Goal: Task Accomplishment & Management: Manage account settings

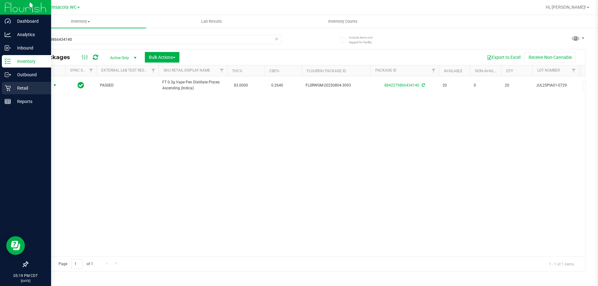
click at [11, 90] on p "Retail" at bounding box center [29, 87] width 37 height 7
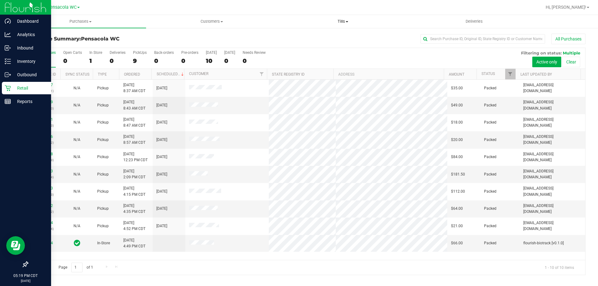
click at [339, 22] on span "Tills" at bounding box center [342, 22] width 130 height 6
click at [324, 40] on li "Manage tills" at bounding box center [342, 37] width 131 height 7
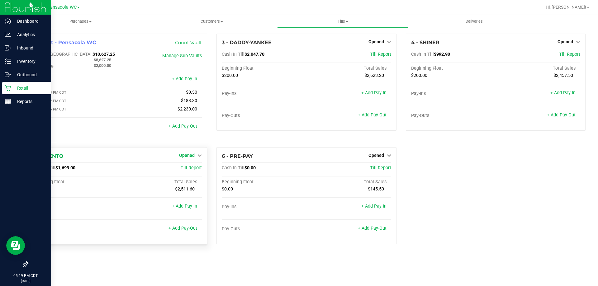
click at [196, 156] on link "Opened" at bounding box center [190, 155] width 23 height 5
click at [192, 170] on link "Close Till" at bounding box center [187, 168] width 17 height 5
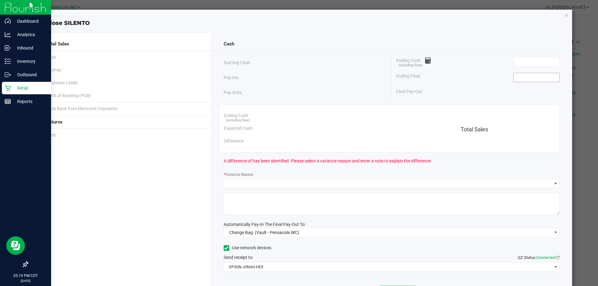
click at [543, 77] on input at bounding box center [536, 77] width 46 height 9
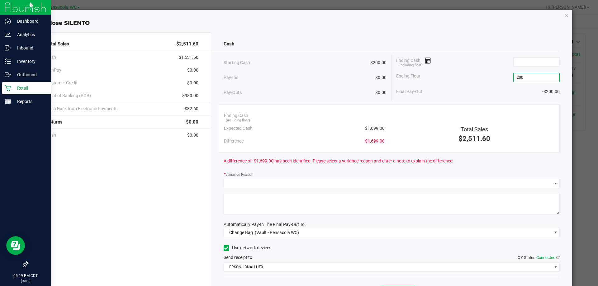
type input "$200.00"
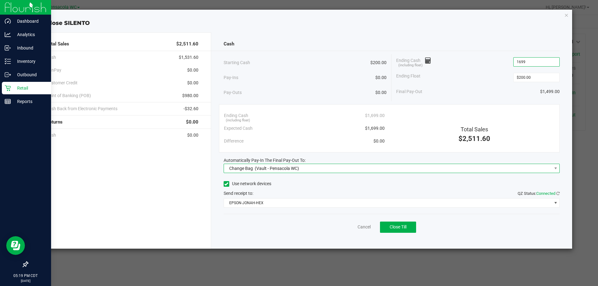
type input "$1,699.00"
click at [377, 169] on span "Change Bag (Vault - Pensacola WC)" at bounding box center [388, 168] width 328 height 9
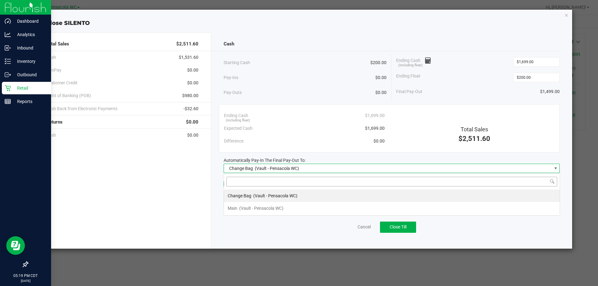
scroll to position [9, 336]
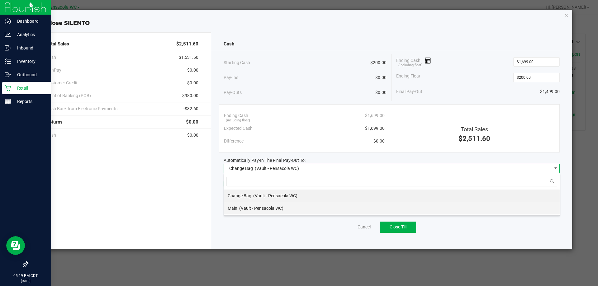
click at [375, 204] on li "Main (Vault - Pensacola WC)" at bounding box center [392, 208] width 336 height 12
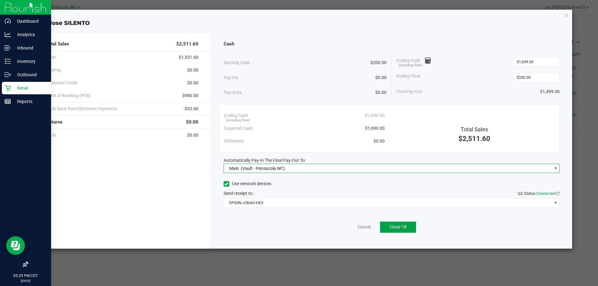
click at [399, 223] on button "Close Till" at bounding box center [398, 227] width 36 height 11
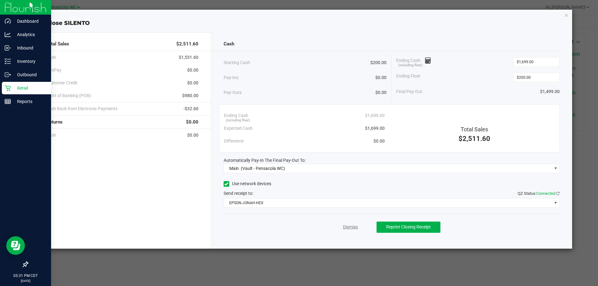
click at [354, 226] on link "Dismiss" at bounding box center [350, 227] width 15 height 7
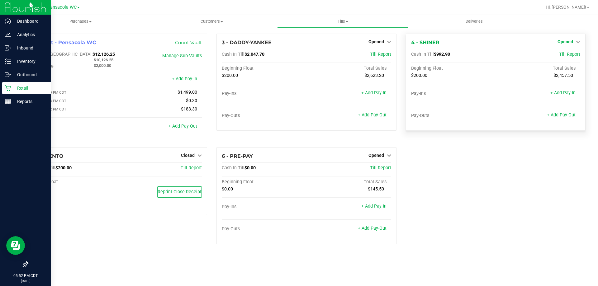
click at [573, 42] on span "Opened" at bounding box center [565, 41] width 16 height 5
drag, startPoint x: 473, startPoint y: 170, endPoint x: 469, endPoint y: 171, distance: 3.9
click at [472, 170] on div "1 - Vault - Pensacola WC Count Vault Cash In Vault: $12,126.25 Main: $10,126.25…" at bounding box center [306, 142] width 567 height 216
click at [561, 116] on link "+ Add Pay-Out" at bounding box center [561, 114] width 29 height 5
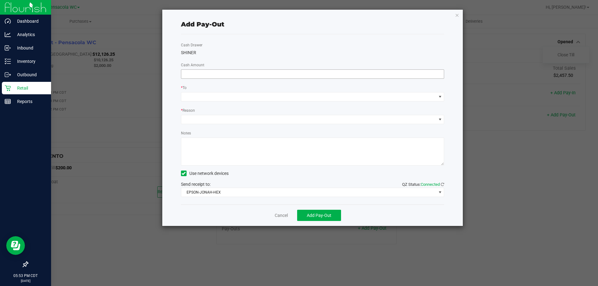
click at [318, 77] on input at bounding box center [312, 74] width 263 height 9
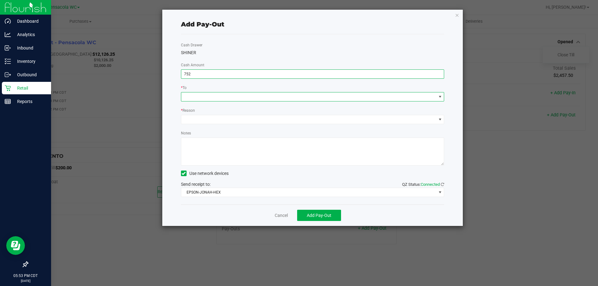
type input "$752.00"
click at [443, 99] on span at bounding box center [440, 96] width 8 height 9
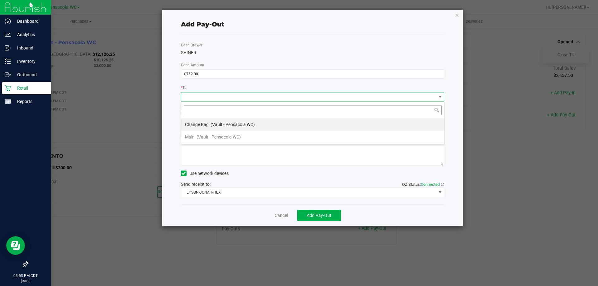
scroll to position [9, 263]
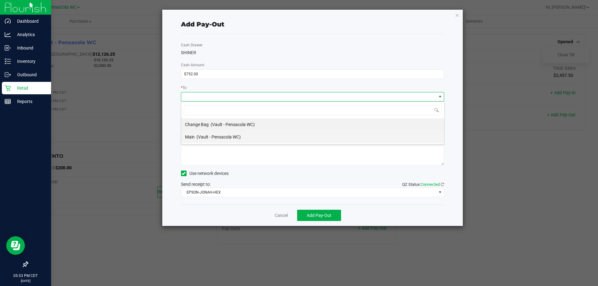
click at [352, 136] on li "Main (Vault - Pensacola WC)" at bounding box center [312, 137] width 263 height 12
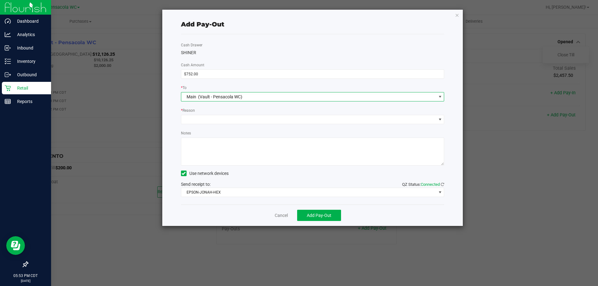
click at [349, 131] on div "Notes" at bounding box center [312, 148] width 263 height 36
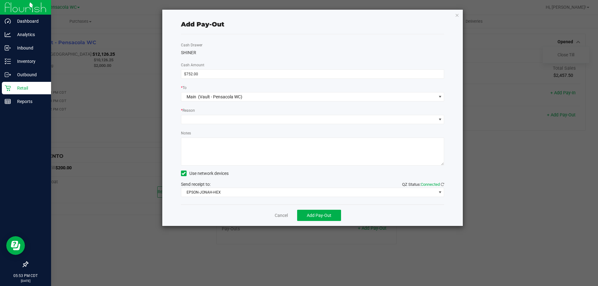
click at [351, 127] on div "Cash Drawer SHINER Cash Amount $752.00 * To Main (Vault - Pensacola WC) * Reaso…" at bounding box center [312, 119] width 263 height 170
click at [360, 121] on span at bounding box center [308, 119] width 255 height 9
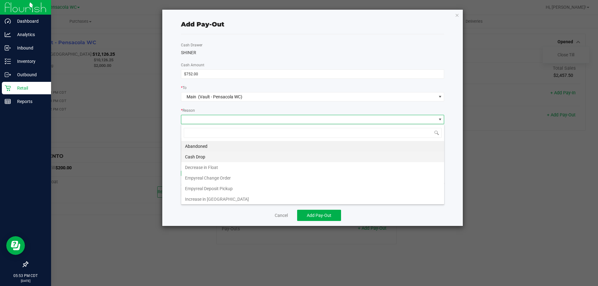
click at [342, 156] on li "Cash Drop" at bounding box center [312, 157] width 263 height 11
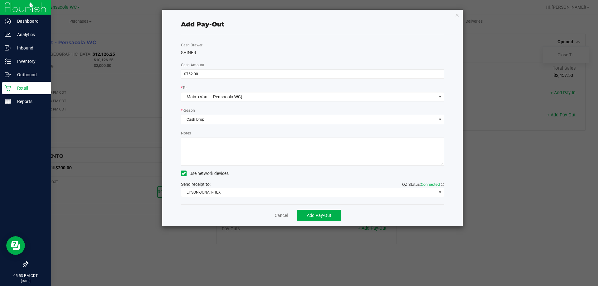
click at [343, 154] on textarea "Notes" at bounding box center [312, 152] width 263 height 28
type textarea "$752"
click at [315, 212] on button "Add Pay-Out" at bounding box center [319, 215] width 44 height 11
click at [448, 30] on div "Add Pay-Out Cash Drawer SHINER Cash Amount $752.00 * To Main (Vault - Pensacola…" at bounding box center [312, 118] width 301 height 216
click at [457, 14] on icon "button" at bounding box center [457, 14] width 4 height 7
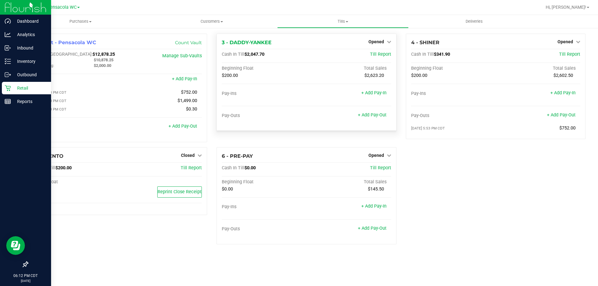
click at [387, 38] on div "Opened" at bounding box center [379, 41] width 23 height 7
click at [381, 42] on span "Opened" at bounding box center [376, 41] width 16 height 5
click at [380, 54] on link "Close Till" at bounding box center [376, 54] width 17 height 5
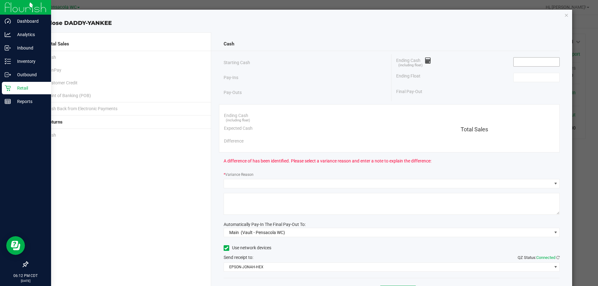
click at [515, 60] on input at bounding box center [536, 62] width 46 height 9
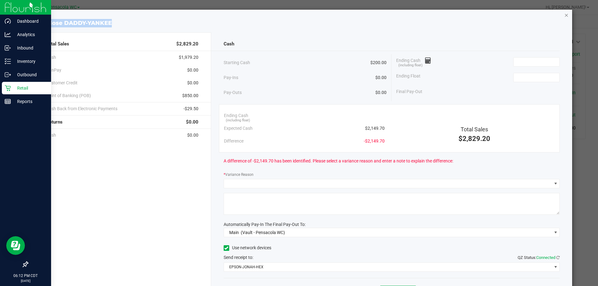
click at [560, 16] on div "Close DADDY-YANKEE Total Sales $2,829.20 Cash $1,979.20 CanPay $0.00 Customer C…" at bounding box center [302, 161] width 542 height 303
click at [564, 16] on icon "button" at bounding box center [566, 14] width 4 height 7
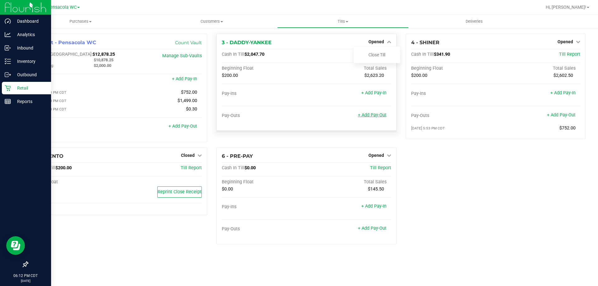
click at [376, 116] on link "+ Add Pay-Out" at bounding box center [372, 114] width 29 height 5
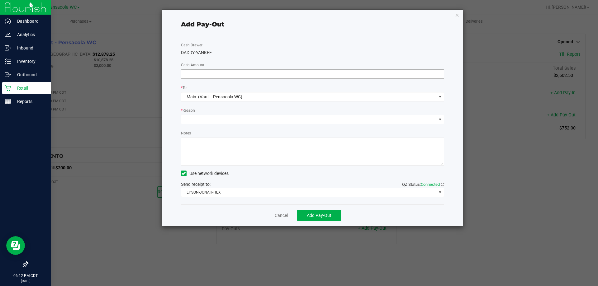
click at [367, 72] on input at bounding box center [312, 74] width 263 height 9
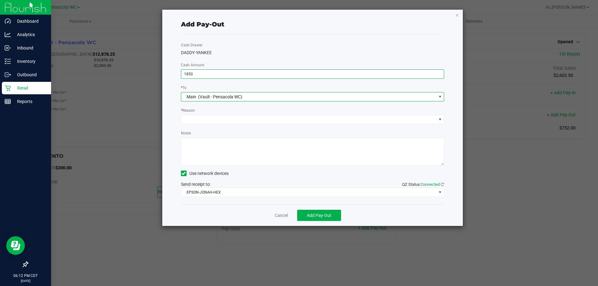
type input "$1,850.00"
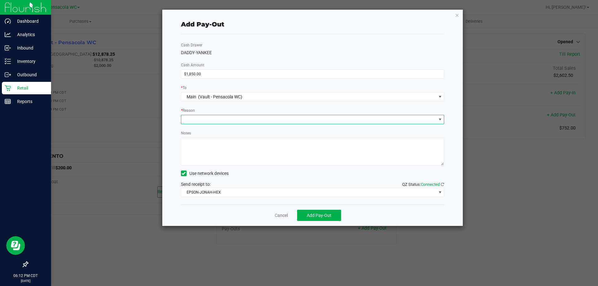
click at [355, 119] on span at bounding box center [308, 119] width 255 height 9
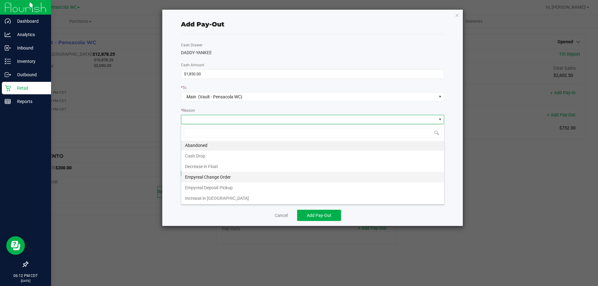
scroll to position [1, 0]
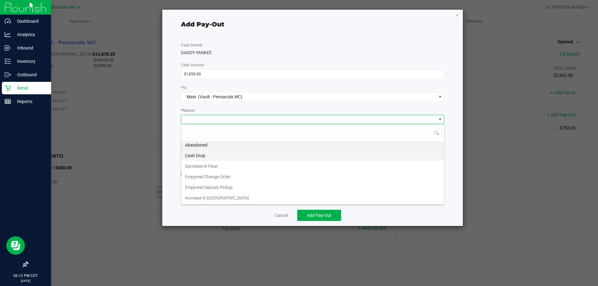
click at [222, 155] on li "Cash Drop" at bounding box center [312, 155] width 263 height 11
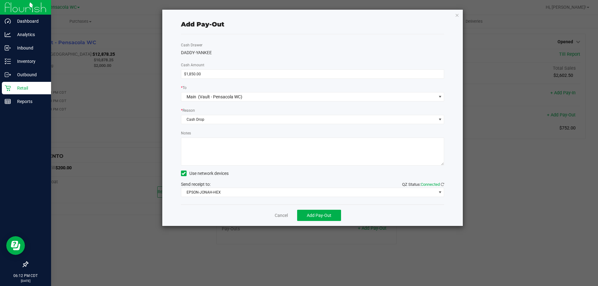
click at [223, 151] on textarea "Notes" at bounding box center [312, 152] width 263 height 28
type textarea "$1850"
click at [311, 214] on span "Add Pay-Out" at bounding box center [319, 215] width 25 height 5
click at [279, 215] on link "Dismiss" at bounding box center [279, 215] width 15 height 7
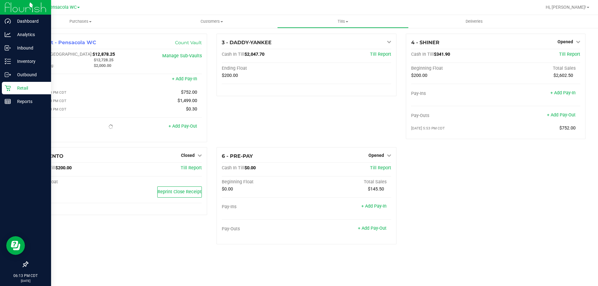
click at [444, 229] on div "1 - Vault - Pensacola WC Count Vault Cash In Vault: $12,878.25 Main: $12,728.25…" at bounding box center [306, 142] width 567 height 216
click at [442, 183] on div "1 - Vault - Pensacola WC Count Vault Cash In Vault: $14,728.25 Main: $12,728.25…" at bounding box center [306, 142] width 567 height 216
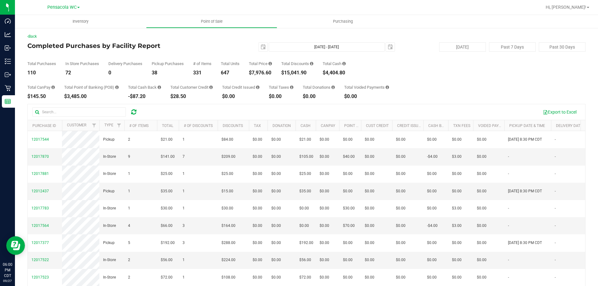
click at [204, 45] on h4 "Completed Purchases by Facility Report" at bounding box center [120, 45] width 186 height 7
